Goal: Task Accomplishment & Management: Use online tool/utility

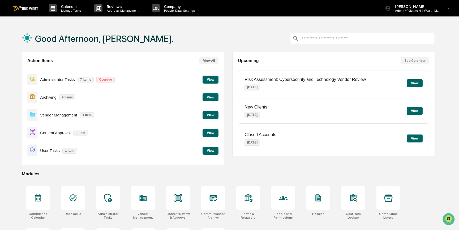
click at [211, 134] on button "View" at bounding box center [211, 133] width 16 height 8
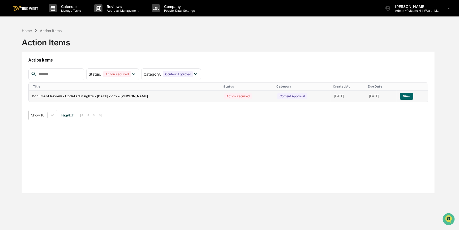
click at [410, 95] on button "View" at bounding box center [407, 96] width 14 height 7
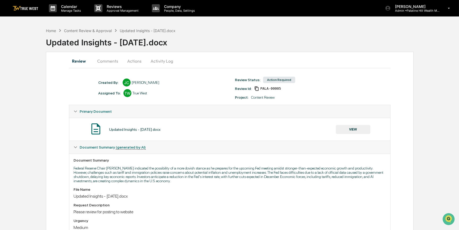
click at [354, 131] on button "VIEW" at bounding box center [353, 129] width 35 height 9
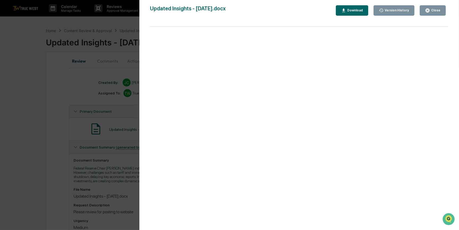
click at [61, 167] on div "Version History [DATE] 06:22 PM [PERSON_NAME] Updated Insights - [DATE].docx Cl…" at bounding box center [229, 115] width 459 height 230
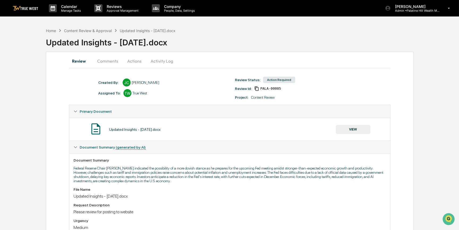
click at [135, 61] on button "Actions" at bounding box center [134, 61] width 24 height 13
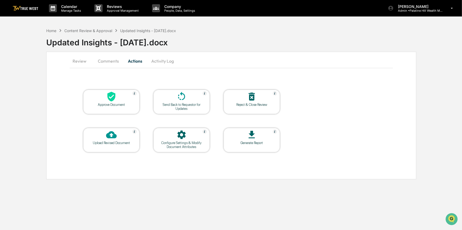
click at [129, 100] on div at bounding box center [111, 96] width 53 height 11
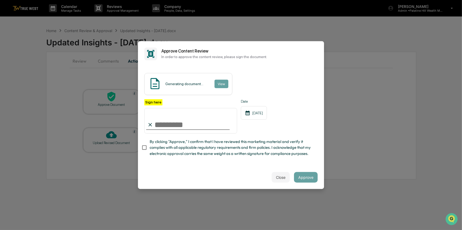
click at [178, 122] on input "Sign here" at bounding box center [190, 121] width 93 height 26
type input "*********"
click at [220, 80] on button "View" at bounding box center [221, 84] width 14 height 9
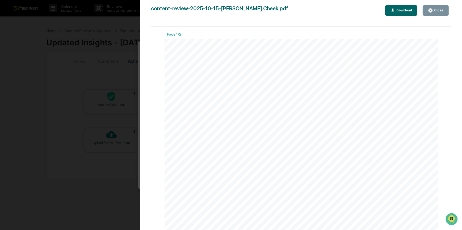
click at [123, 74] on div "Version History 10/15/2025, 07:02 PM Carliss Marshall content-review-2025-10-15…" at bounding box center [231, 115] width 462 height 230
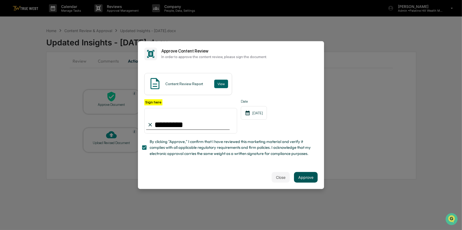
click at [302, 178] on button "Approve" at bounding box center [306, 177] width 24 height 11
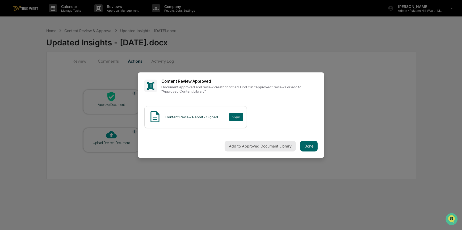
click at [282, 146] on button "Add to Approved Document Library" at bounding box center [259, 146] width 71 height 11
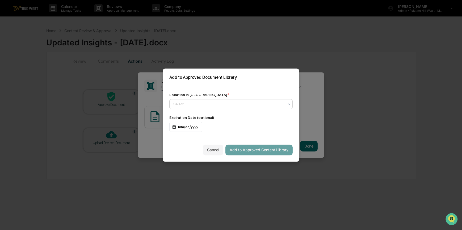
click at [215, 101] on div at bounding box center [228, 103] width 111 height 5
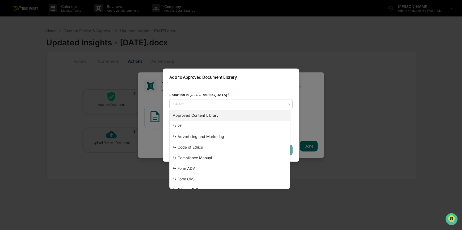
click at [211, 114] on div "Approved Content Library" at bounding box center [229, 115] width 120 height 11
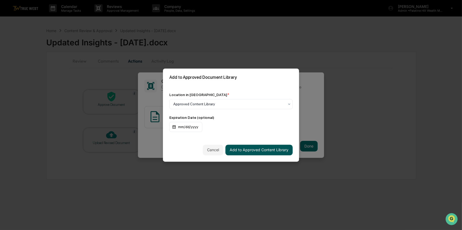
click at [260, 150] on button "Add to Approved Content Library" at bounding box center [258, 150] width 67 height 11
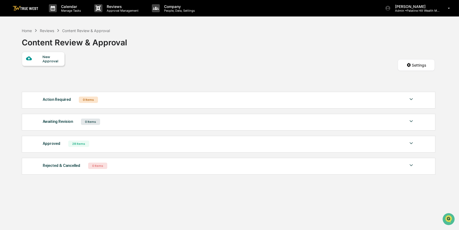
drag, startPoint x: 250, startPoint y: 77, endPoint x: 252, endPoint y: 64, distance: 13.2
click at [250, 77] on div "New Approval Settings" at bounding box center [228, 70] width 413 height 37
click at [26, 31] on div "Home" at bounding box center [27, 30] width 10 height 5
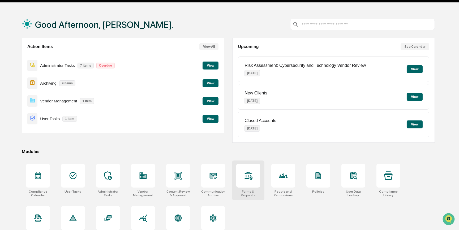
scroll to position [27, 0]
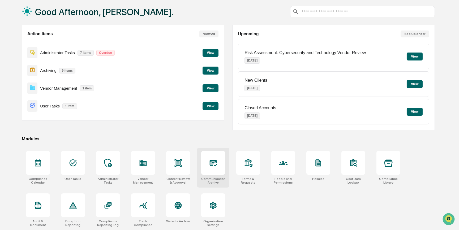
click at [220, 164] on div at bounding box center [213, 163] width 24 height 24
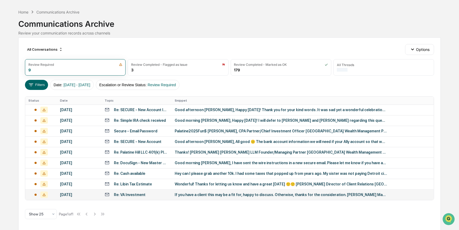
click at [196, 194] on div "If you have a client this may be a fit for, happy to discuss. Otherwise, thanks…" at bounding box center [281, 195] width 213 height 4
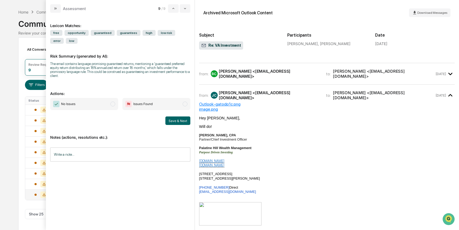
scroll to position [37, 0]
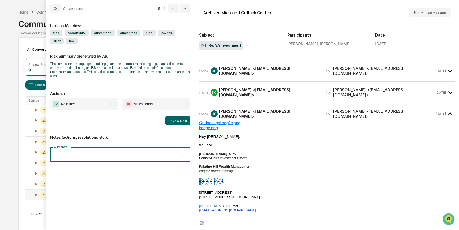
click at [84, 154] on input "Write a note..." at bounding box center [120, 155] width 140 height 14
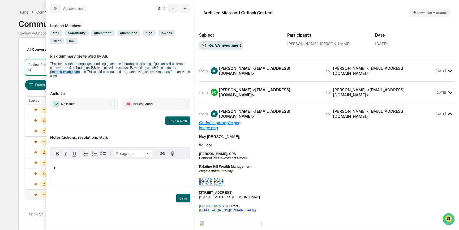
drag, startPoint x: 63, startPoint y: 73, endPoint x: 174, endPoint y: 67, distance: 110.9
click at [174, 67] on div "The email contains language promising guaranteed returns, mentioning a 'guarant…" at bounding box center [120, 70] width 140 height 16
copy div "promissory language"
click at [75, 167] on p "*" at bounding box center [120, 168] width 133 height 4
paste div "modal"
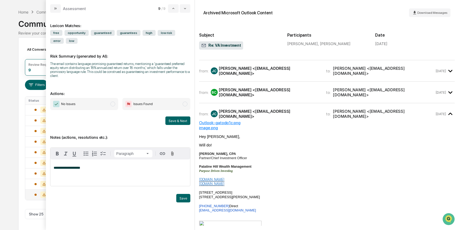
click at [55, 166] on span "**********" at bounding box center [67, 167] width 27 height 3
click at [114, 167] on span "**********" at bounding box center [92, 167] width 76 height 3
click at [181, 197] on button "Save" at bounding box center [183, 198] width 14 height 9
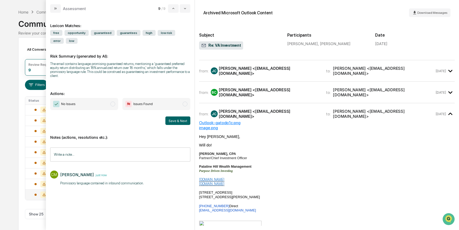
click at [13, 138] on div "Calendar Manage Tasks Reviews Approval Management Company People, Data, Setting…" at bounding box center [229, 107] width 459 height 248
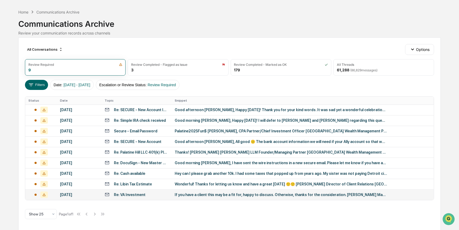
click at [205, 194] on div "If you have a client this may be a fit for, happy to discuss. Otherwise, thanks…" at bounding box center [281, 195] width 213 height 4
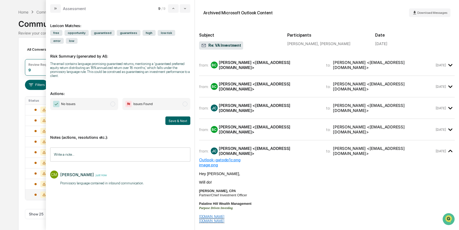
click at [88, 100] on span "No Issues" at bounding box center [84, 104] width 68 height 12
click at [172, 117] on button "Save & Next" at bounding box center [177, 121] width 25 height 9
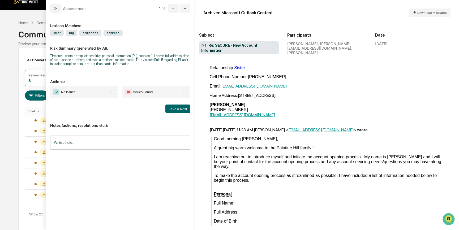
scroll to position [1128, 0]
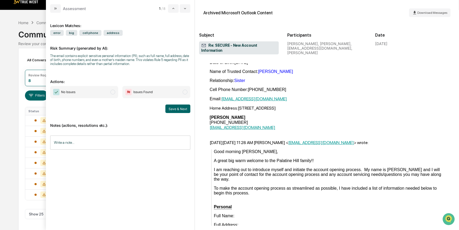
click at [380, 145] on div "[DATE][DATE] 11:28 AM [PERSON_NAME] < [EMAIL_ADDRESS][DOMAIN_NAME] > wrote:" at bounding box center [327, 142] width 235 height 5
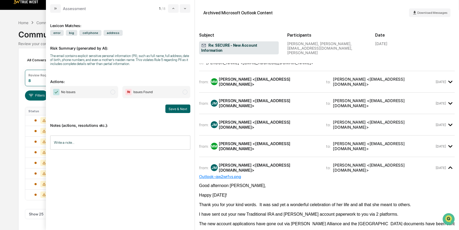
scroll to position [0, 0]
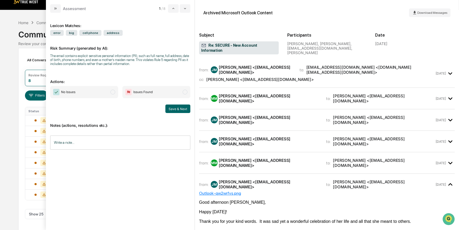
click at [354, 157] on div "from: MM [PERSON_NAME] <[EMAIL_ADDRESS][DOMAIN_NAME]> to: [PERSON_NAME] <[EMAIL…" at bounding box center [327, 165] width 256 height 17
click at [441, 161] on time "[DATE]" at bounding box center [441, 163] width 10 height 4
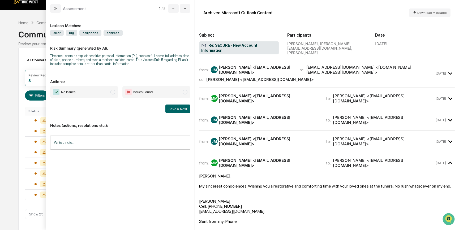
click at [446, 137] on icon "modal" at bounding box center [450, 141] width 9 height 9
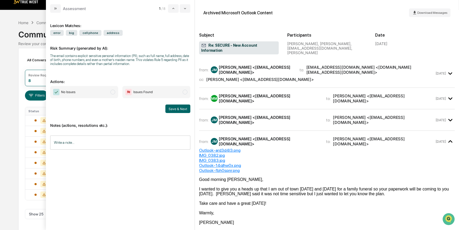
click at [444, 118] on time "[DATE]" at bounding box center [441, 120] width 10 height 4
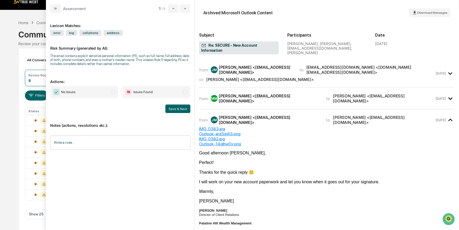
click at [443, 97] on time "[DATE]" at bounding box center [441, 99] width 10 height 4
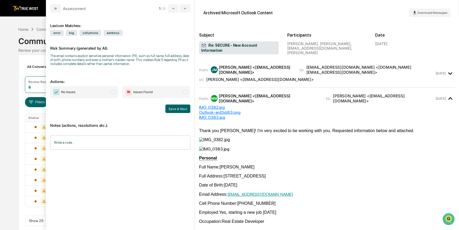
click at [446, 69] on icon "modal" at bounding box center [450, 73] width 9 height 9
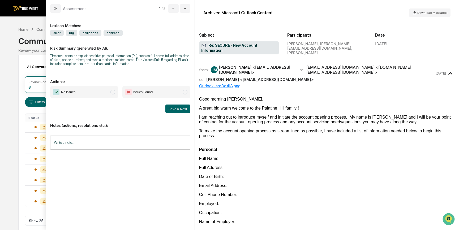
click at [128, 144] on input "Write a note..." at bounding box center [120, 143] width 140 height 14
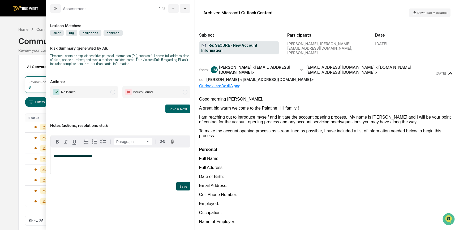
click at [180, 186] on button "Save" at bounding box center [183, 186] width 14 height 9
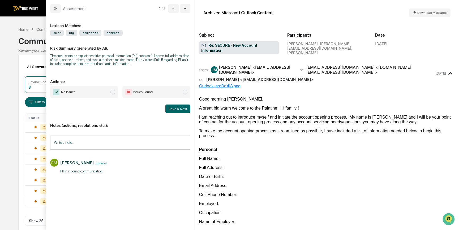
click at [102, 91] on span "No Issues" at bounding box center [84, 92] width 68 height 12
click at [179, 109] on button "Save & Next" at bounding box center [177, 109] width 25 height 9
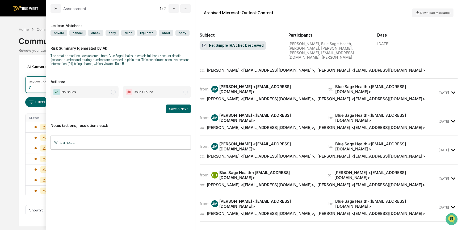
scroll to position [869, 0]
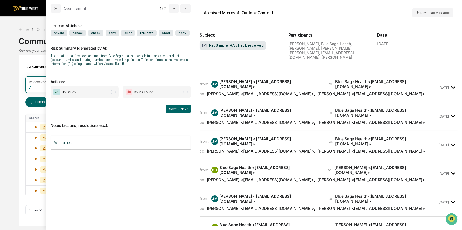
click at [10, 187] on div "Calendar Manage Tasks Reviews Approval Management Company People, Data, Setting…" at bounding box center [231, 115] width 462 height 230
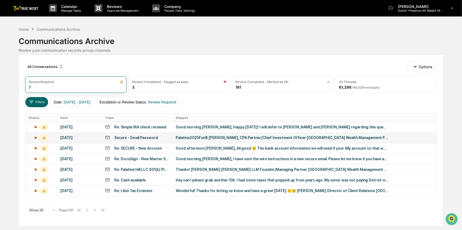
click at [127, 139] on div "Secure - Email Password" at bounding box center [136, 138] width 44 height 4
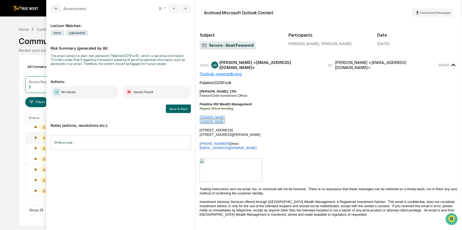
click at [69, 95] on span "No Issues" at bounding box center [68, 92] width 14 height 5
click at [172, 110] on button "Save & Next" at bounding box center [178, 109] width 25 height 9
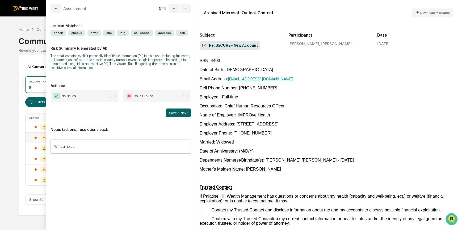
scroll to position [394, 0]
click at [8, 185] on div "Calendar Manage Tasks Reviews Approval Management Company People, Data, Setting…" at bounding box center [231, 115] width 462 height 230
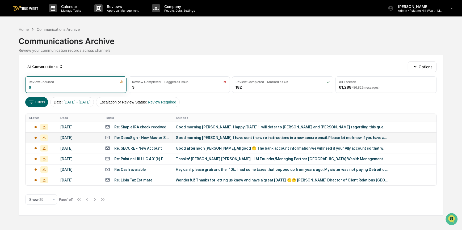
click at [179, 138] on div "Good morning [PERSON_NAME], I have sent the wire instructions in a new secure e…" at bounding box center [282, 138] width 213 height 4
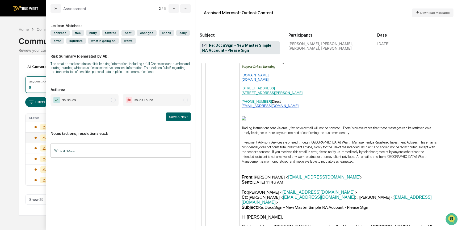
scroll to position [2477, 0]
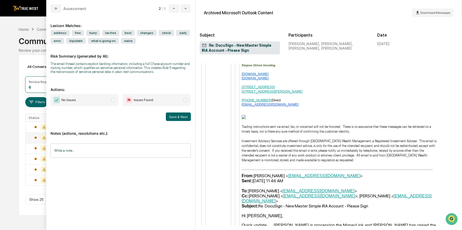
click at [13, 215] on div "Calendar Manage Tasks Reviews Approval Management Company People, Data, Setting…" at bounding box center [231, 115] width 462 height 230
